Goal: Task Accomplishment & Management: Manage account settings

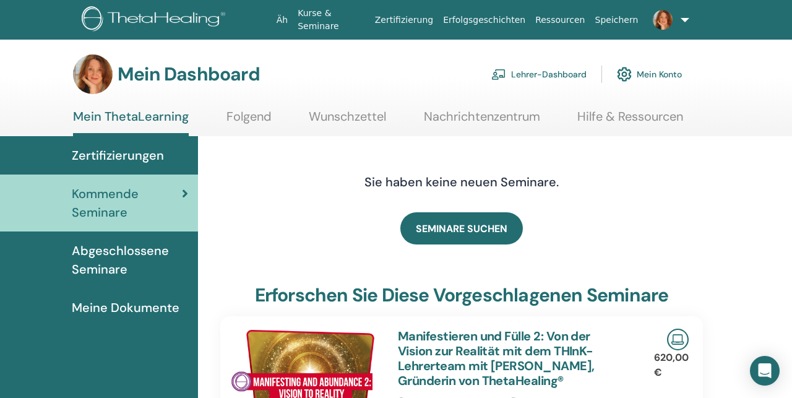
click at [553, 74] on font "Lehrer-Dashboard" at bounding box center [548, 74] width 75 height 11
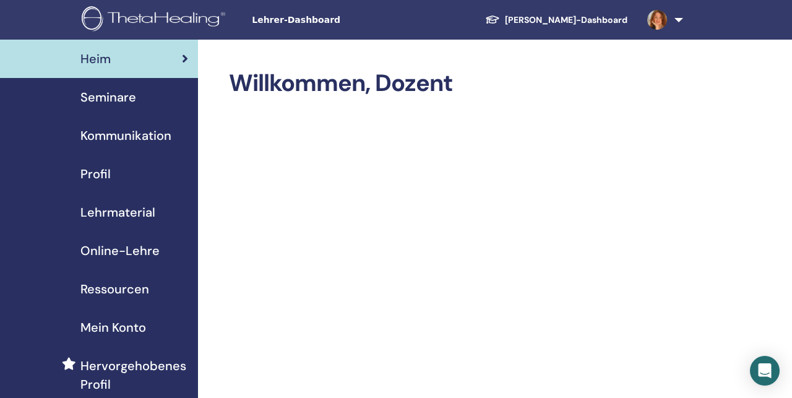
scroll to position [8, 0]
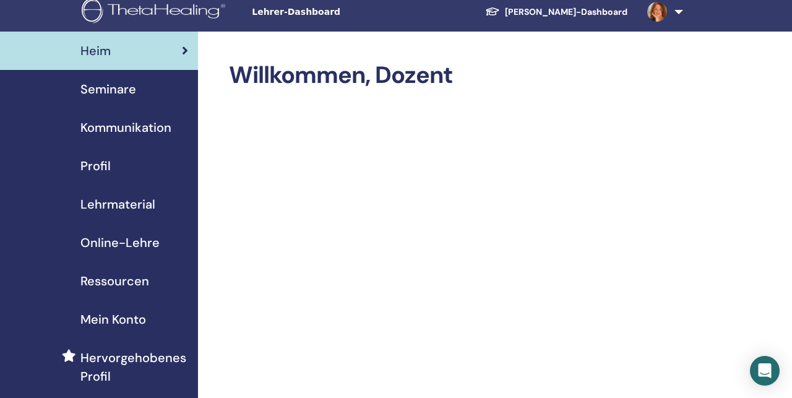
click at [121, 90] on font "Seminare" at bounding box center [108, 89] width 56 height 16
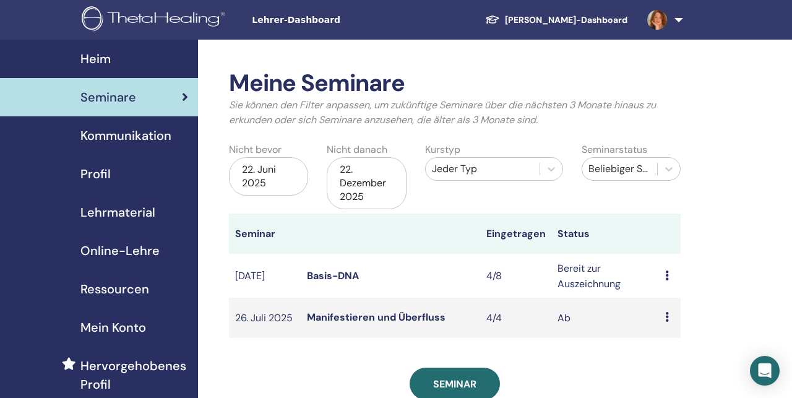
click at [333, 282] on font "Basis-DNA" at bounding box center [333, 275] width 52 height 13
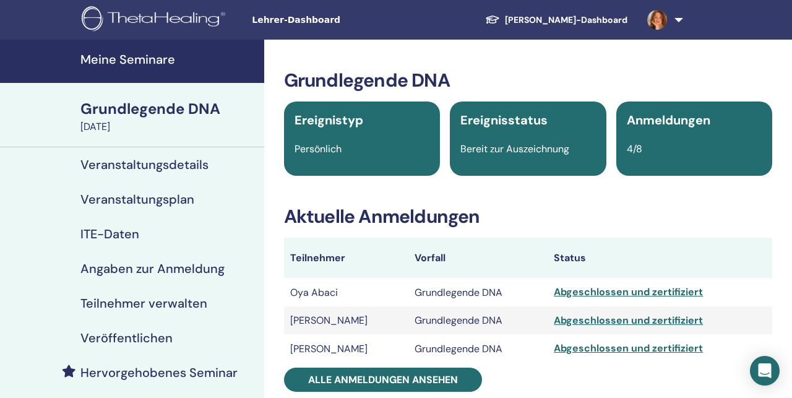
scroll to position [108, 0]
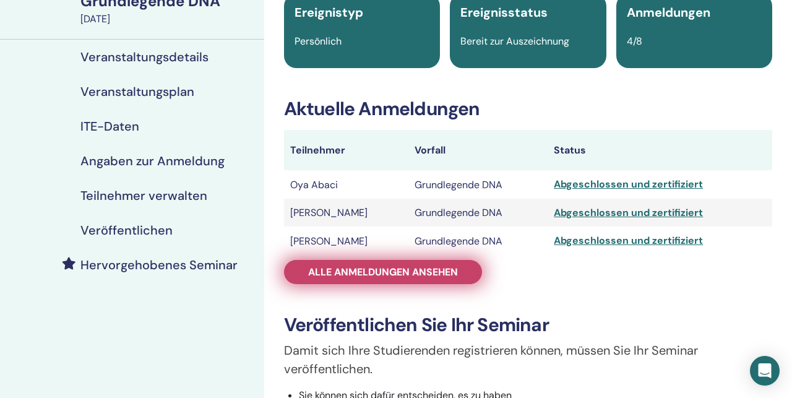
click at [352, 275] on font "Alle Anmeldungen ansehen" at bounding box center [383, 271] width 150 height 13
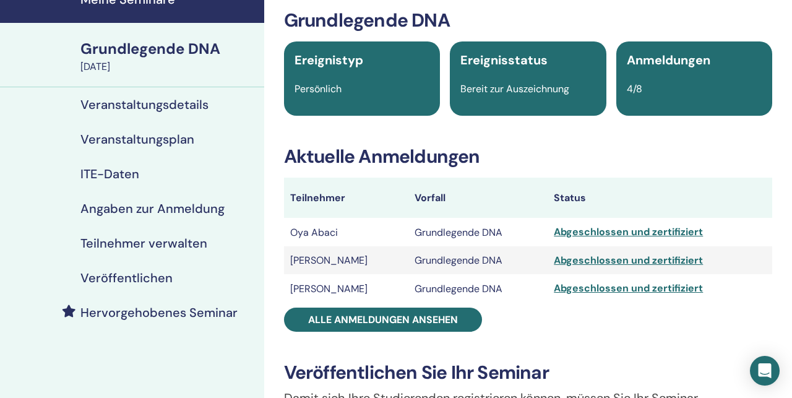
scroll to position [108, 0]
